Goal: Task Accomplishment & Management: Manage account settings

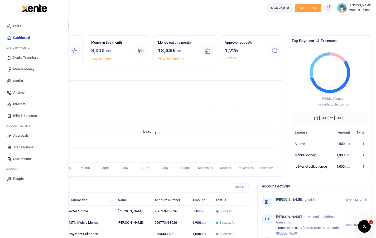
scroll to position [4, 4]
click at [12, 133] on link "Approvals" at bounding box center [34, 136] width 60 height 12
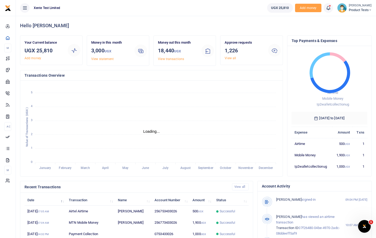
click at [354, 9] on span "Product Tests" at bounding box center [360, 10] width 23 height 5
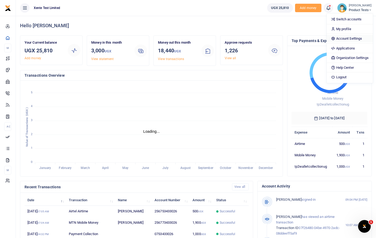
click at [340, 39] on link "Account Settings" at bounding box center [350, 38] width 46 height 7
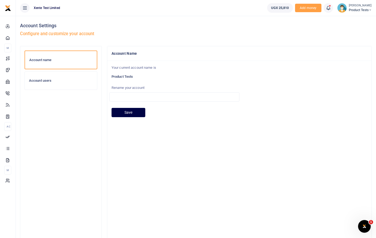
click at [47, 79] on h6 "Account users" at bounding box center [61, 80] width 64 height 4
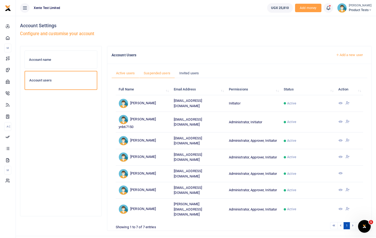
click at [155, 69] on link "Suspended users" at bounding box center [157, 73] width 36 height 10
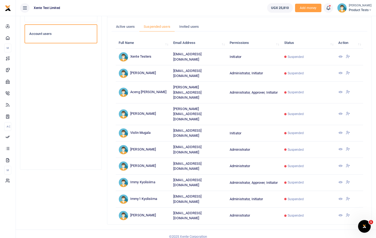
scroll to position [51, 0]
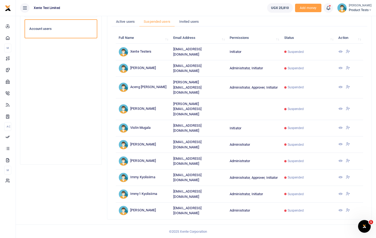
click at [352, 220] on li at bounding box center [353, 223] width 6 height 7
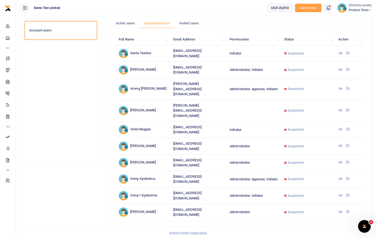
scroll to position [0, 0]
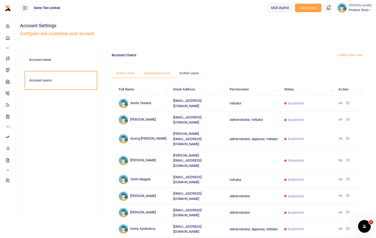
click at [123, 72] on link "Active users" at bounding box center [126, 73] width 28 height 10
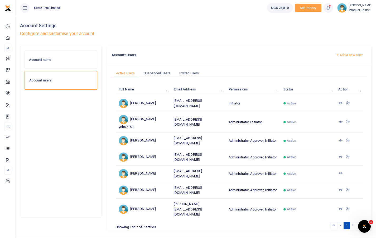
click at [346, 56] on link "Add a new user" at bounding box center [350, 54] width 36 height 9
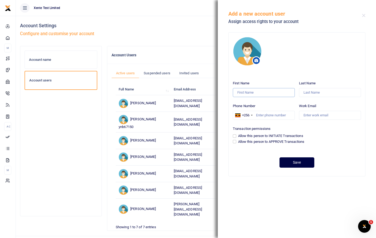
click at [247, 95] on input "First Name" at bounding box center [264, 92] width 62 height 9
type input "Peter"
type input "Wamanga"
click at [271, 115] on input "Phone Number" at bounding box center [264, 115] width 62 height 9
type input "751772772"
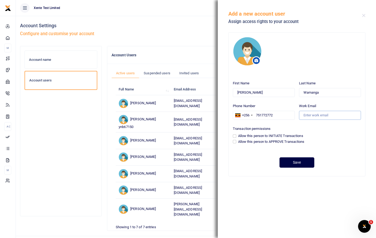
click at [315, 112] on input "Work Email" at bounding box center [330, 115] width 62 height 9
type input "[EMAIL_ADDRESS][DOMAIN_NAME]"
click at [235, 136] on input "Allow this person to INITIATE Transactions" at bounding box center [234, 135] width 3 height 3
checkbox input "true"
click at [234, 140] on input "Allow this person to APPROVE Transactions" at bounding box center [234, 141] width 3 height 3
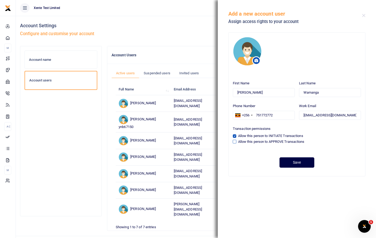
checkbox input "true"
click at [306, 163] on button "Save" at bounding box center [297, 162] width 35 height 10
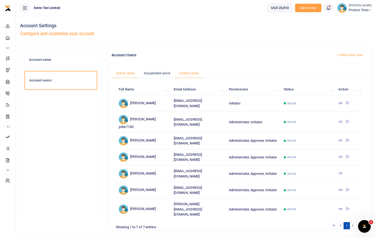
click at [192, 72] on link "Invited users" at bounding box center [189, 73] width 29 height 10
click at [193, 73] on link "Invited users" at bounding box center [189, 73] width 29 height 10
